Goal: Communication & Community: Answer question/provide support

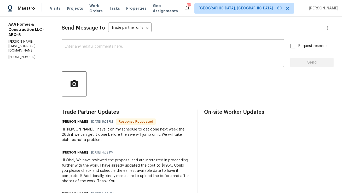
scroll to position [68, 0]
click at [128, 44] on div "x ​" at bounding box center [173, 54] width 222 height 27
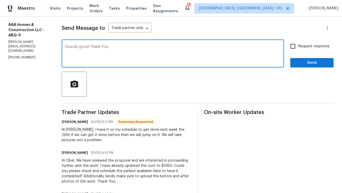
click at [104, 47] on textarea "Sounds good! Thank You." at bounding box center [173, 54] width 216 height 18
type textarea "Sounds good! Thank you."
click at [305, 63] on span "Send" at bounding box center [311, 63] width 35 height 7
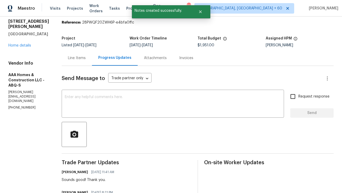
scroll to position [0, 0]
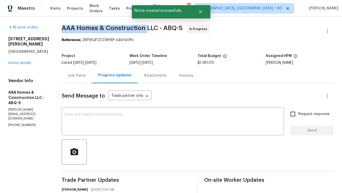
copy span "AAA Homes & Construction"
drag, startPoint x: 62, startPoint y: 26, endPoint x: 145, endPoint y: 26, distance: 83.0
click at [145, 26] on span "AAA Homes & Construction LLC - ABQ-S" at bounding box center [122, 28] width 121 height 6
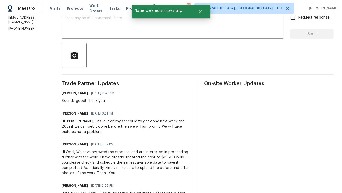
scroll to position [104, 0]
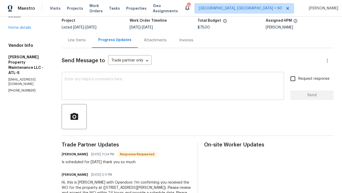
scroll to position [33, 0]
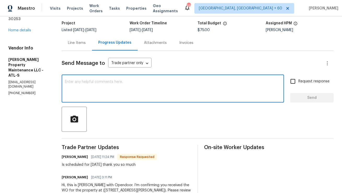
click at [116, 80] on textarea at bounding box center [173, 89] width 216 height 18
type textarea "Sounds good! Thank you."
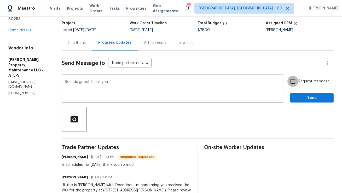
click at [291, 83] on input "Request response" at bounding box center [292, 81] width 11 height 11
checkbox input "true"
click at [307, 99] on span "Send" at bounding box center [311, 98] width 35 height 7
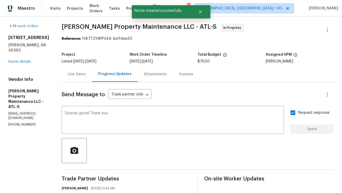
scroll to position [0, 0]
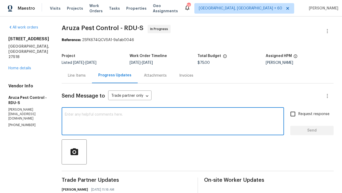
click at [153, 123] on textarea at bounding box center [173, 122] width 216 height 18
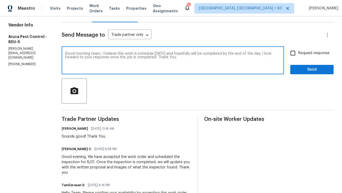
scroll to position [62, 0]
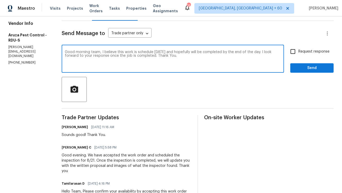
click at [155, 68] on textarea "Good morning team, I believe this work is schedule [DATE] and hopefully will be…" at bounding box center [173, 59] width 216 height 18
click at [128, 51] on textarea "Good morning team, I believe this work is schedule [DATE] and hopefully will be…" at bounding box center [173, 59] width 216 height 18
drag, startPoint x: 198, startPoint y: 53, endPoint x: 230, endPoint y: 51, distance: 31.9
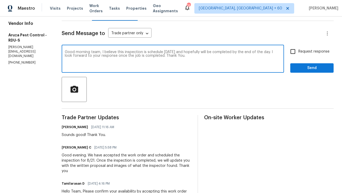
click at [230, 51] on textarea "Good morning team, I believe this inspection is schedule [DATE] and hopefully w…" at bounding box center [173, 59] width 216 height 18
drag, startPoint x: 234, startPoint y: 52, endPoint x: 126, endPoint y: 54, distance: 108.4
click at [126, 54] on textarea "Good morning team, I believe this inspection is schedule [DATE] and hopefully b…" at bounding box center [173, 59] width 216 height 18
type textarea "Good morning team, I believe this inspection is schedule [DATE] and hopefully b…"
click at [179, 63] on textarea "Good morning team, I believe this inspection is schedule [DATE] and hopefully b…" at bounding box center [173, 59] width 216 height 18
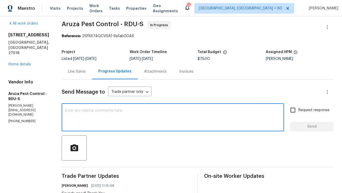
scroll to position [0, 0]
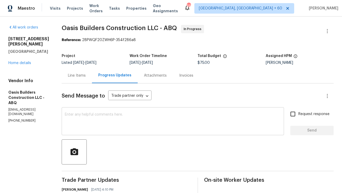
click at [158, 110] on div "x ​" at bounding box center [173, 121] width 222 height 27
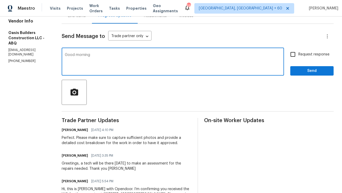
scroll to position [61, 0]
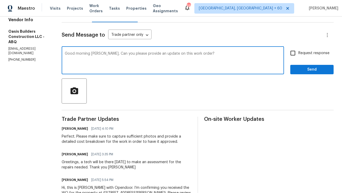
type textarea "Good morning [PERSON_NAME], Can you please provide an update on this work order?"
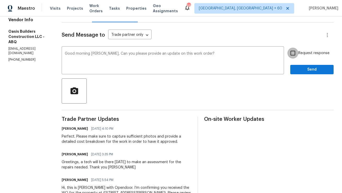
click at [294, 53] on input "Request response" at bounding box center [292, 53] width 11 height 11
checkbox input "true"
click at [299, 68] on span "Send" at bounding box center [311, 69] width 35 height 7
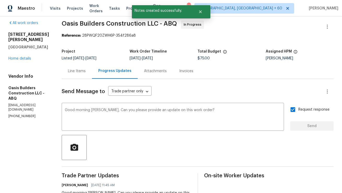
scroll to position [0, 0]
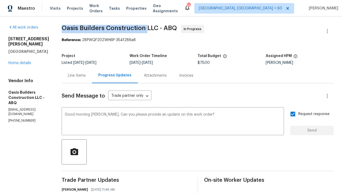
copy span "Oasis Builders Construction"
drag, startPoint x: 62, startPoint y: 27, endPoint x: 146, endPoint y: 28, distance: 84.1
click at [146, 28] on span "Oasis Builders Construction LLC - ABQ" at bounding box center [119, 28] width 115 height 6
copy span "Oasis Builders Construction"
